Goal: Obtain resource: Download file/media

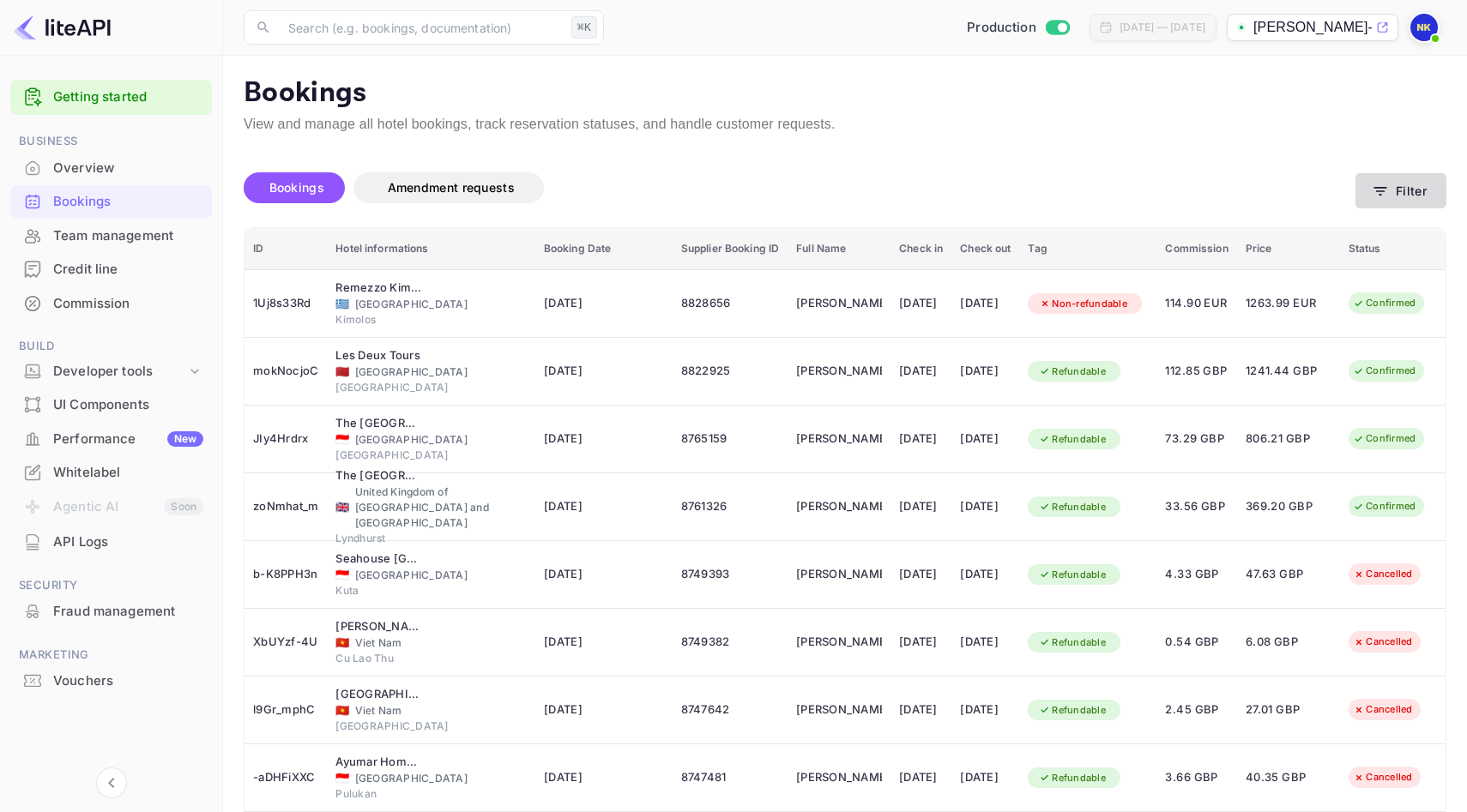
click at [1378, 195] on icon "button" at bounding box center [1381, 191] width 17 height 17
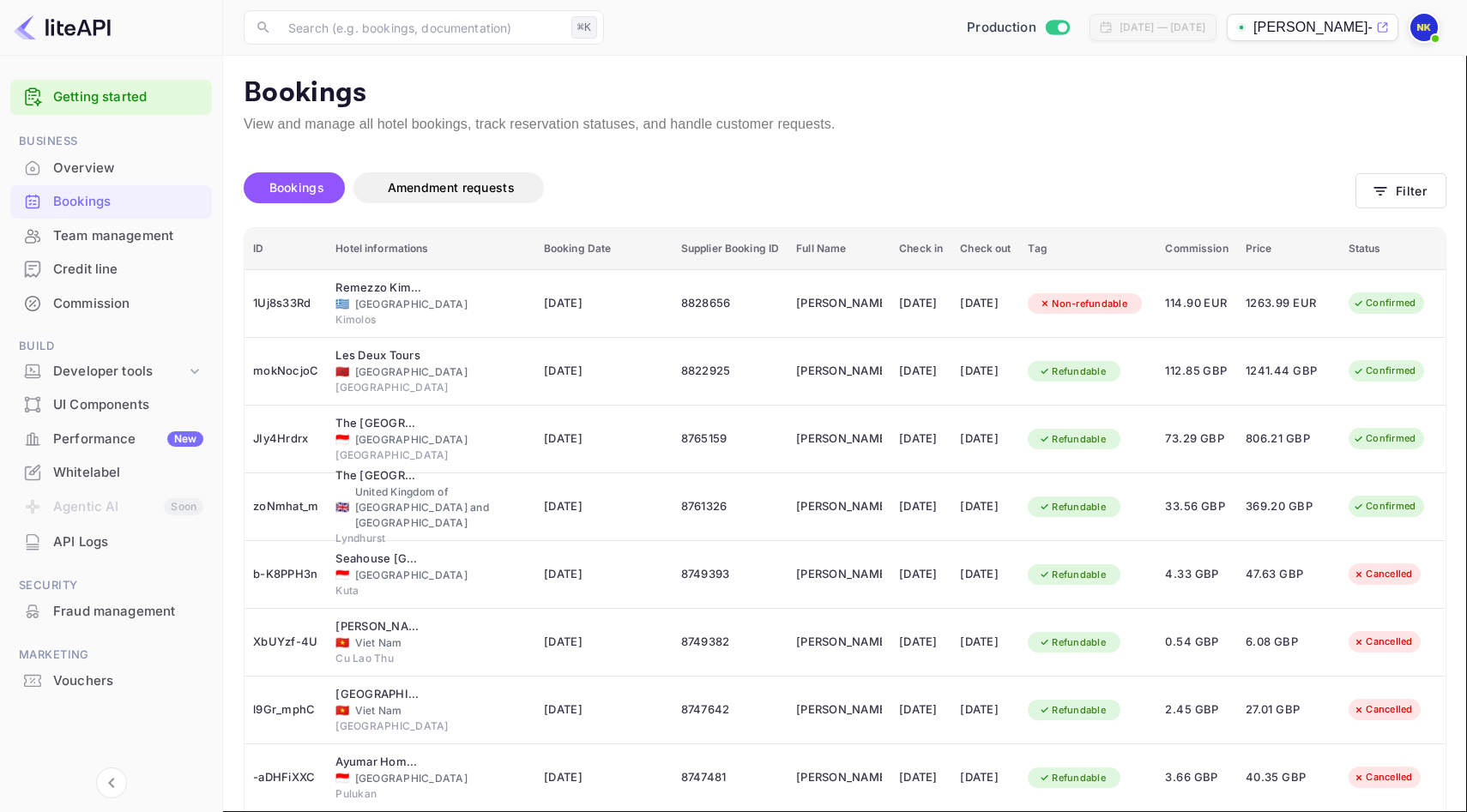
type input "[PERSON_NAME]"
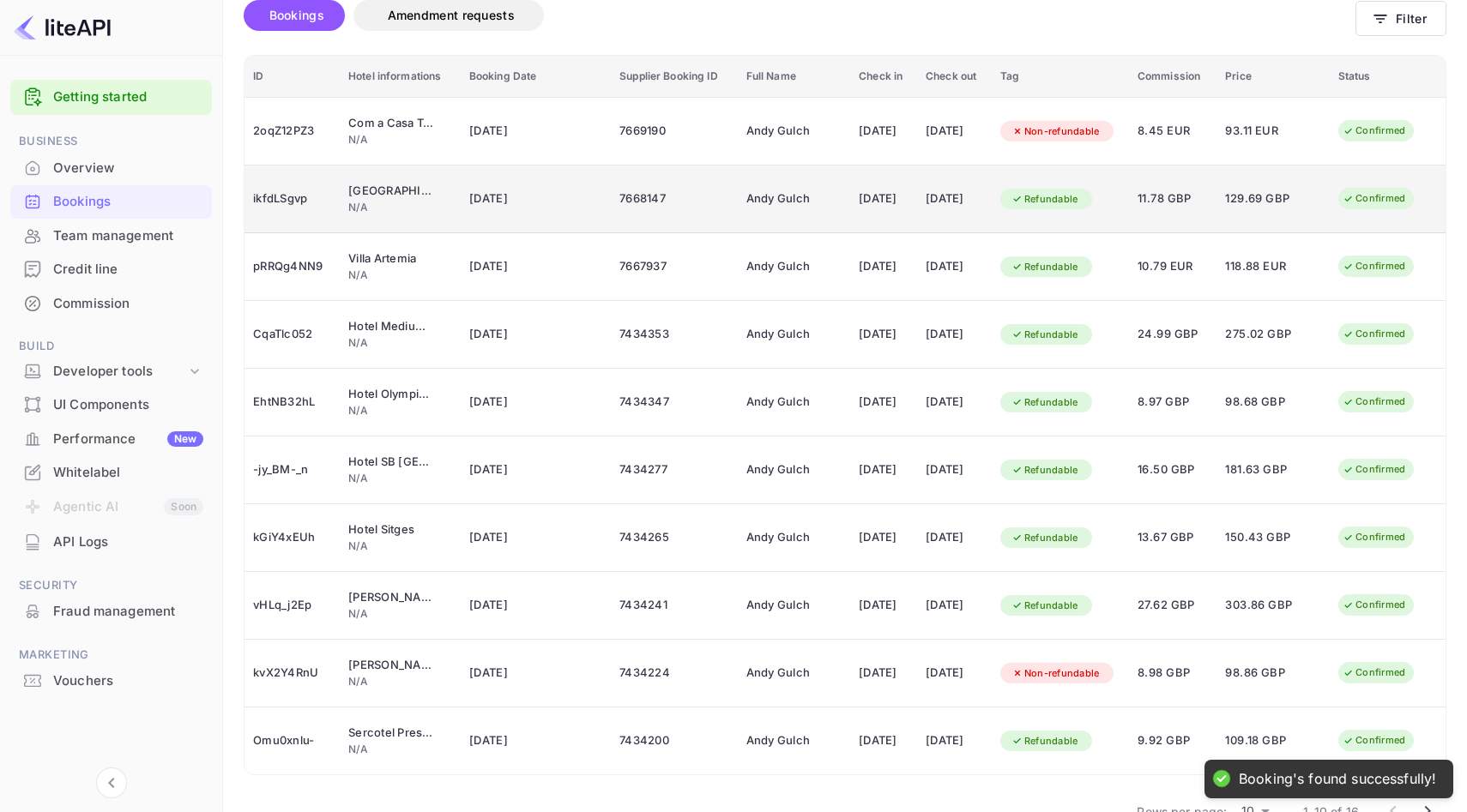
scroll to position [215, 0]
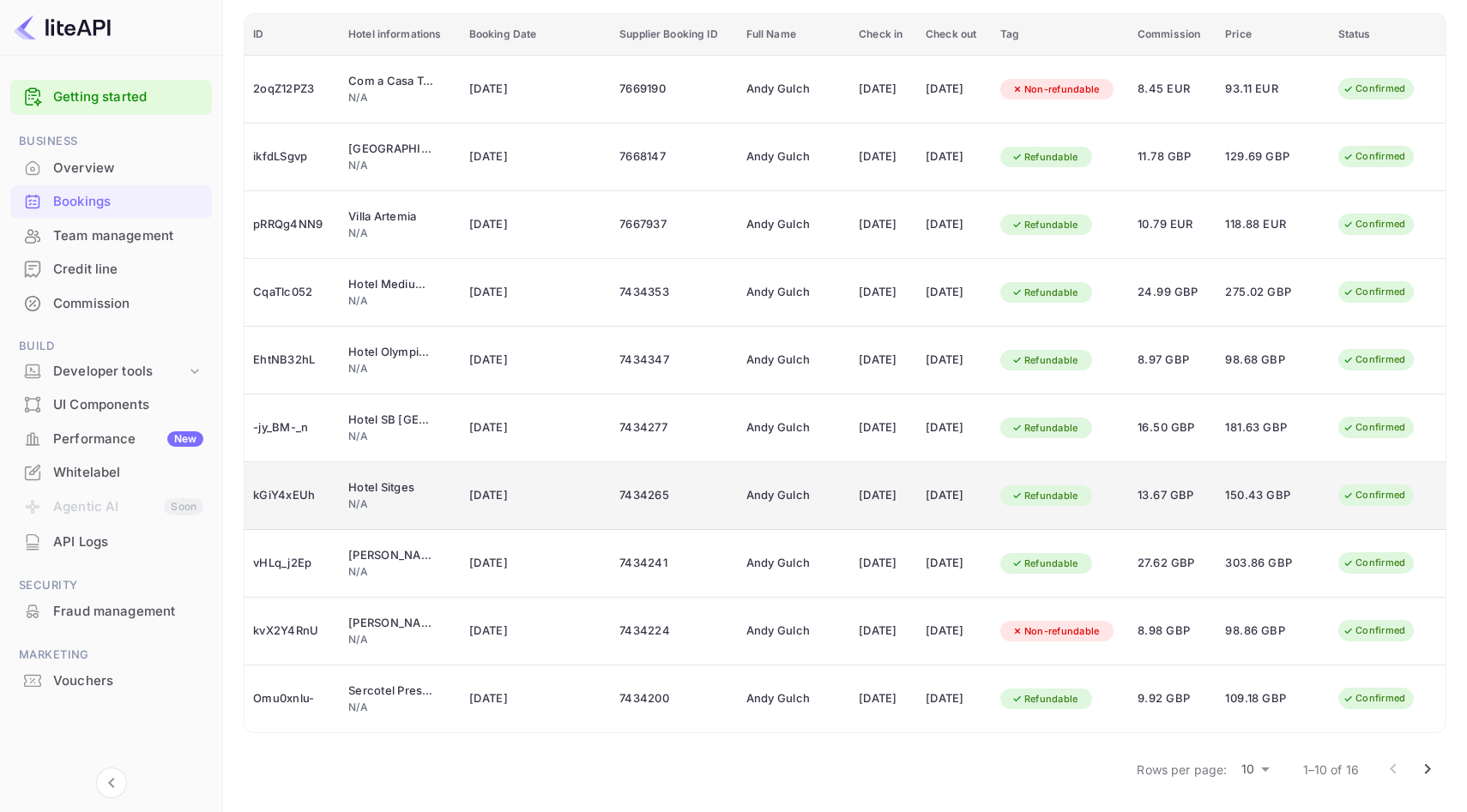
click at [737, 480] on td "Andy Gulch" at bounding box center [794, 496] width 114 height 68
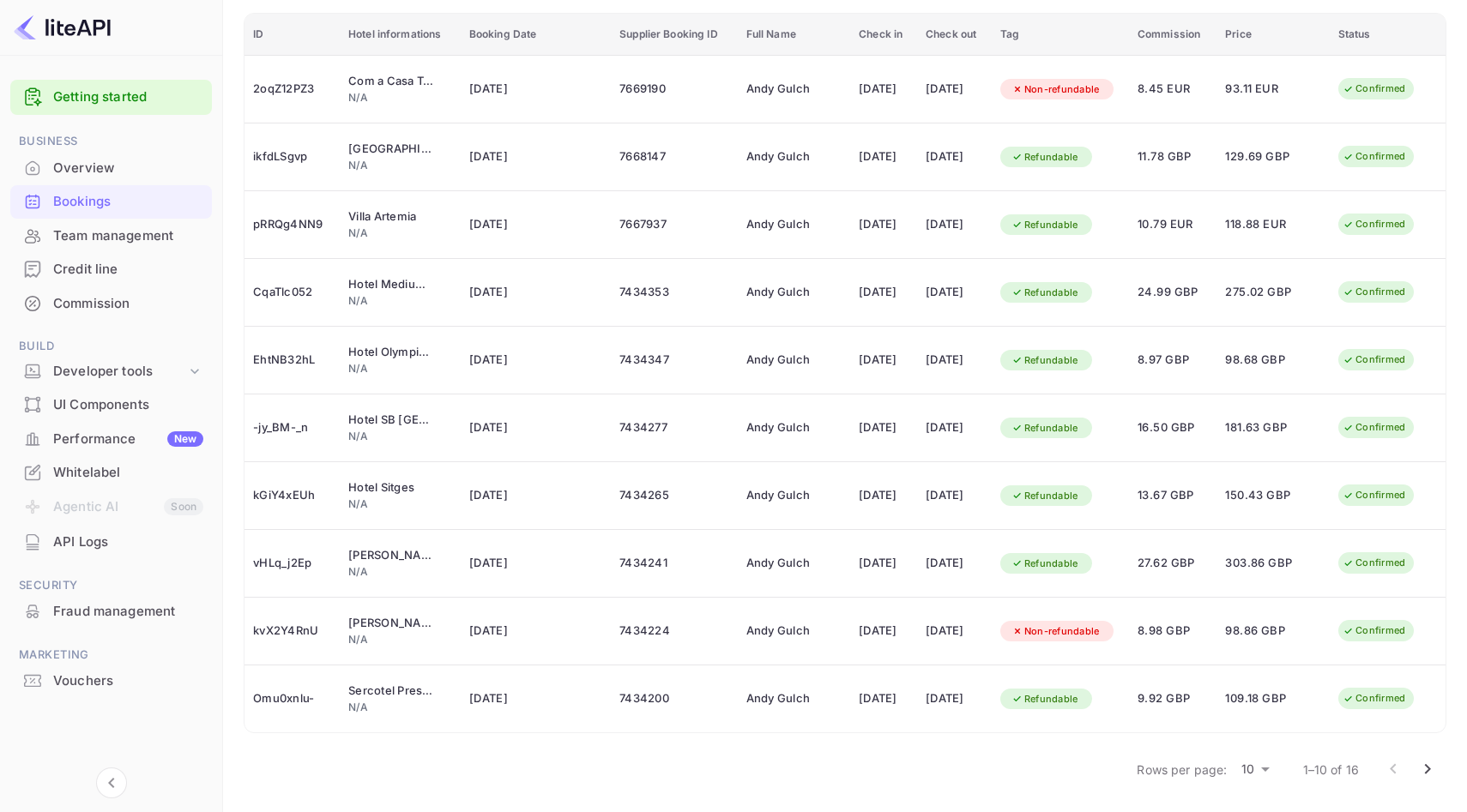
scroll to position [381, 0]
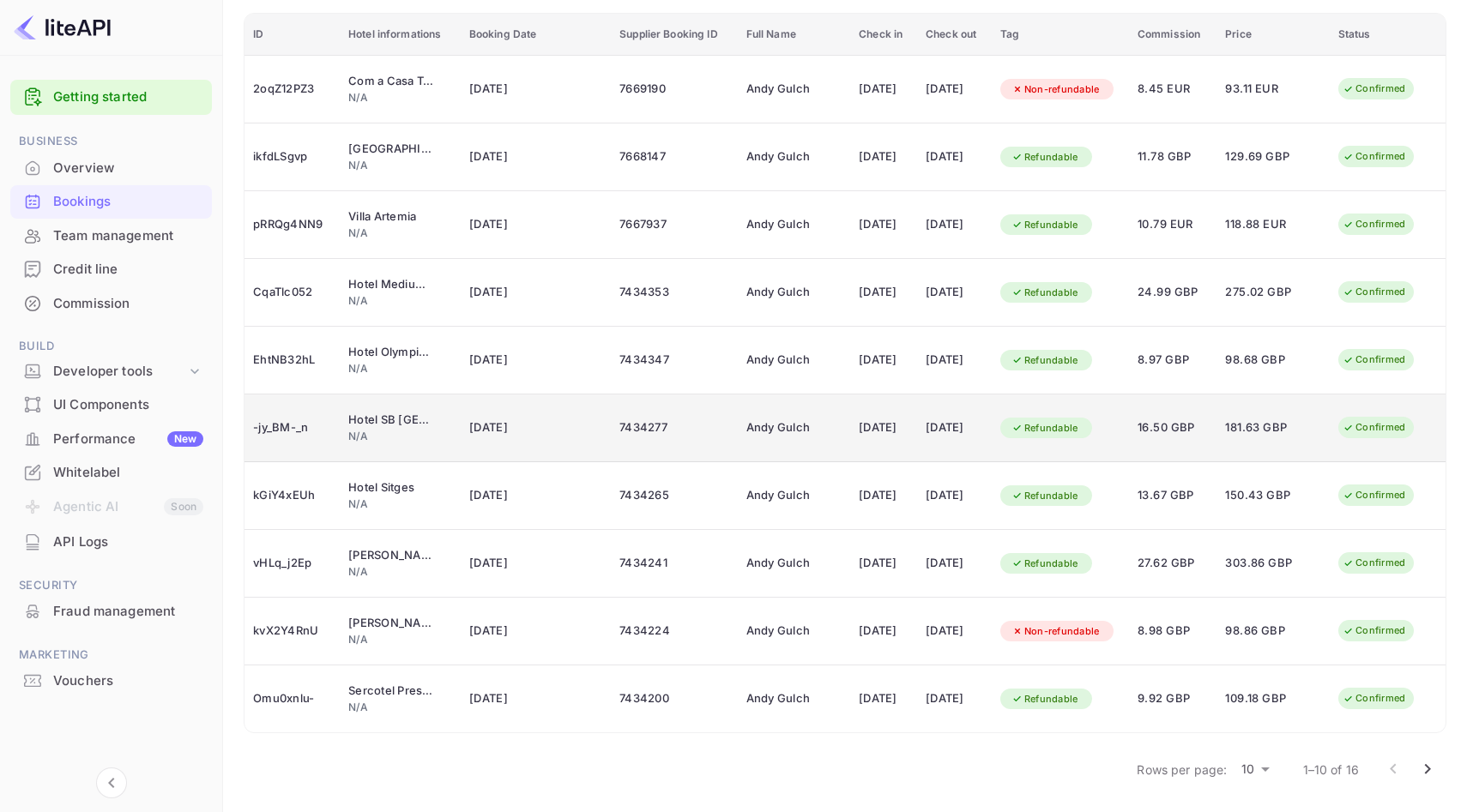
click at [570, 435] on span "[DATE]" at bounding box center [529, 427] width 120 height 18
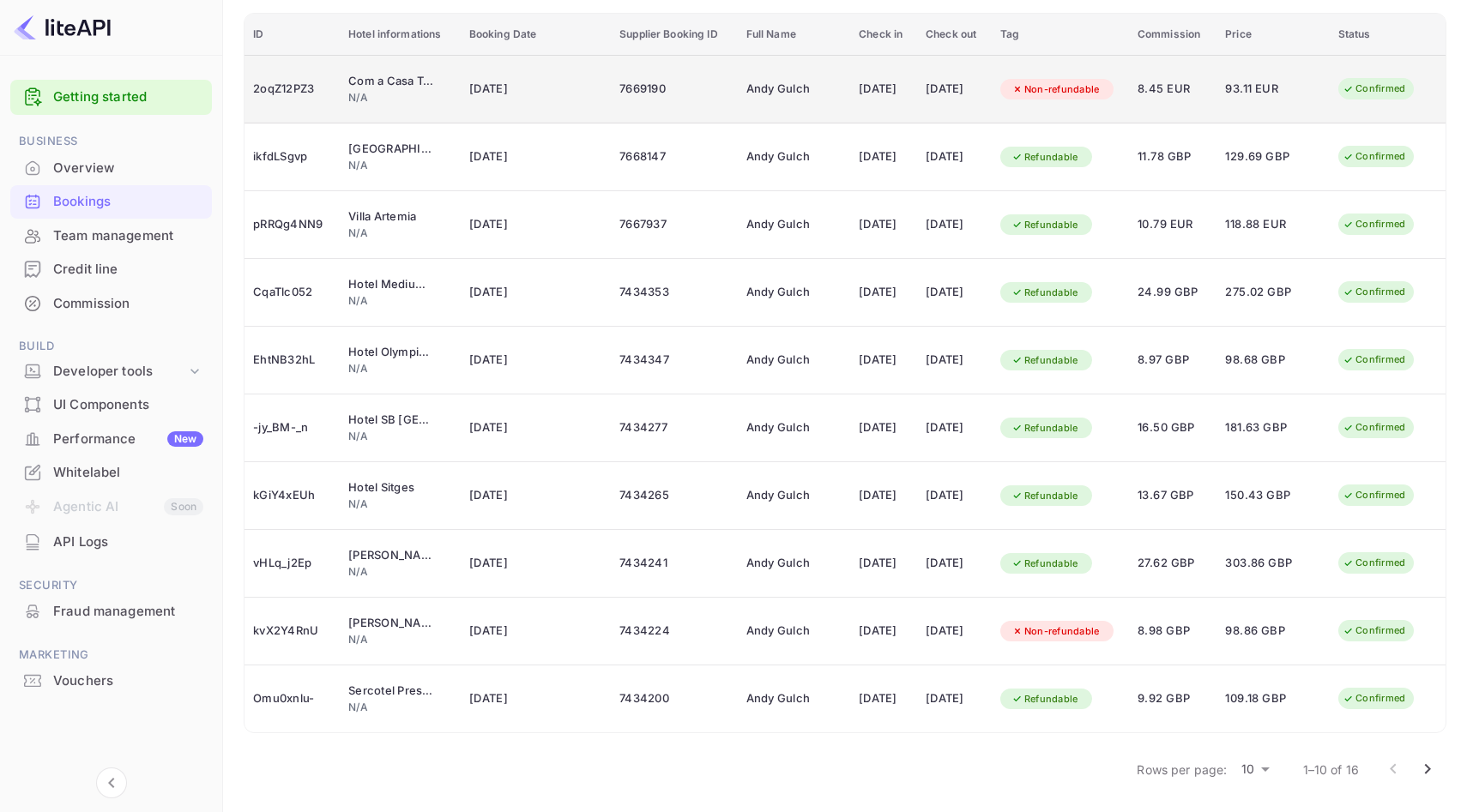
click at [530, 103] on td "[DATE]" at bounding box center [535, 89] width 151 height 69
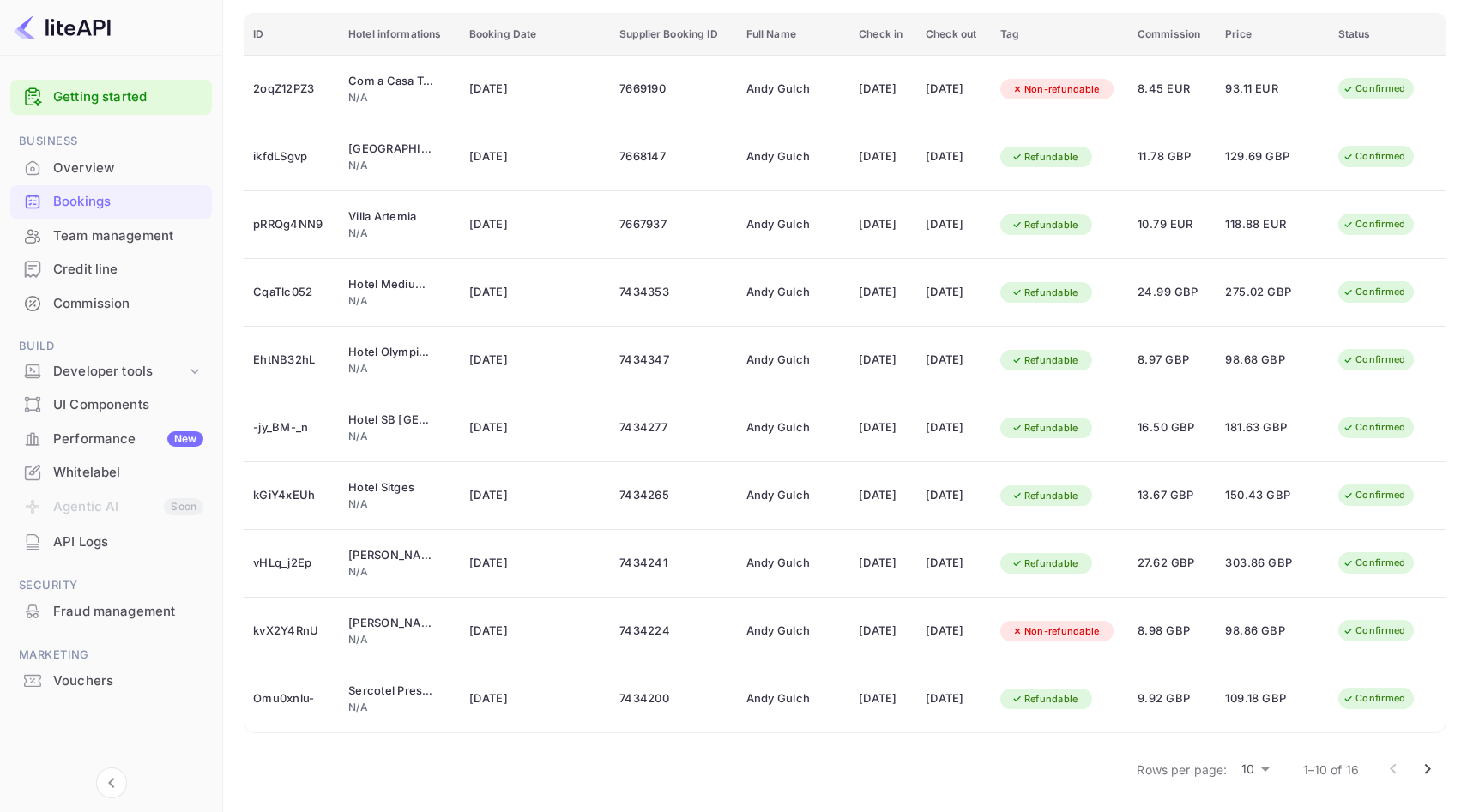
scroll to position [384, 0]
